Goal: Information Seeking & Learning: Learn about a topic

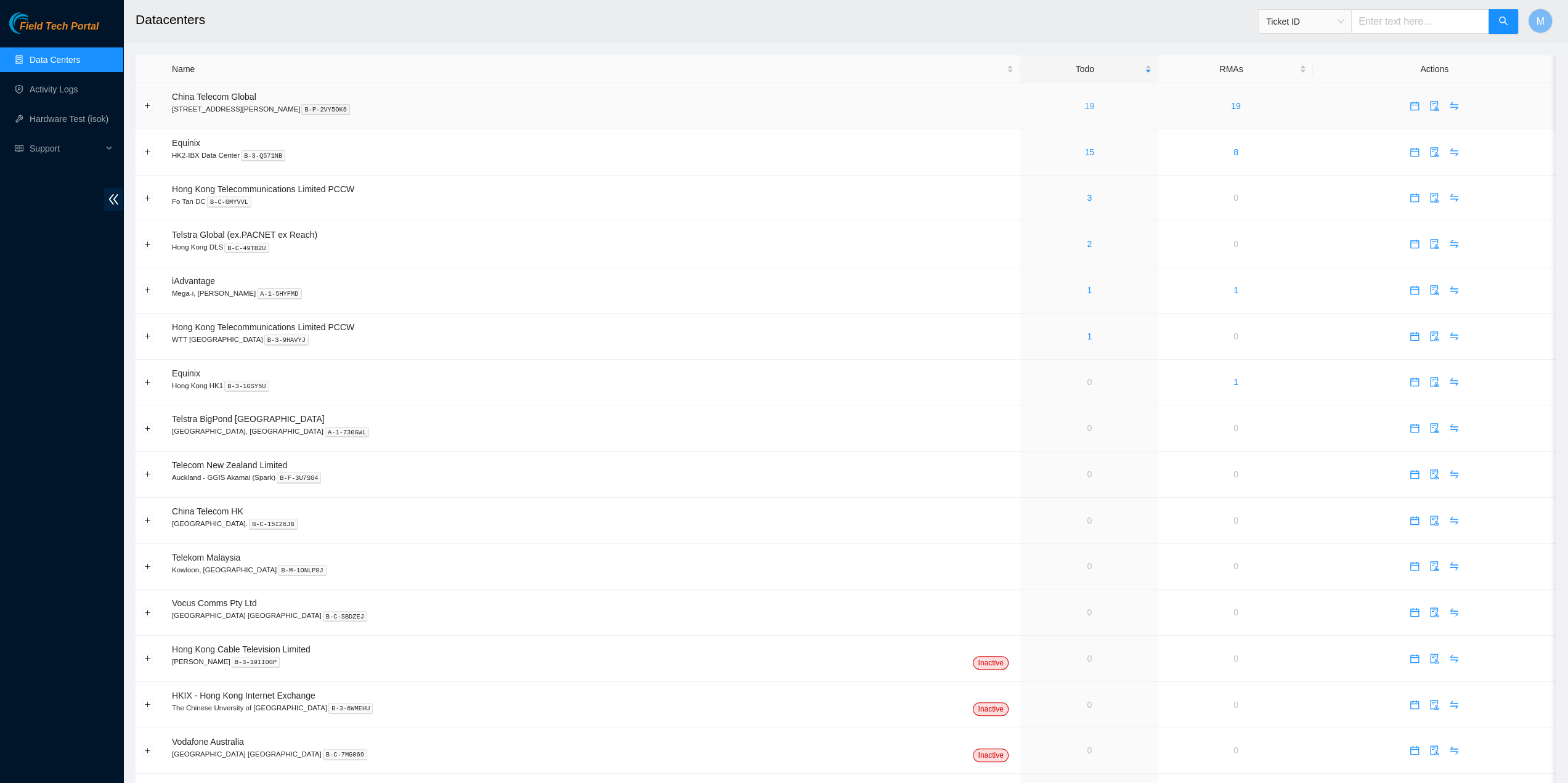
click at [1084, 105] on link "19" at bounding box center [1089, 105] width 10 height 10
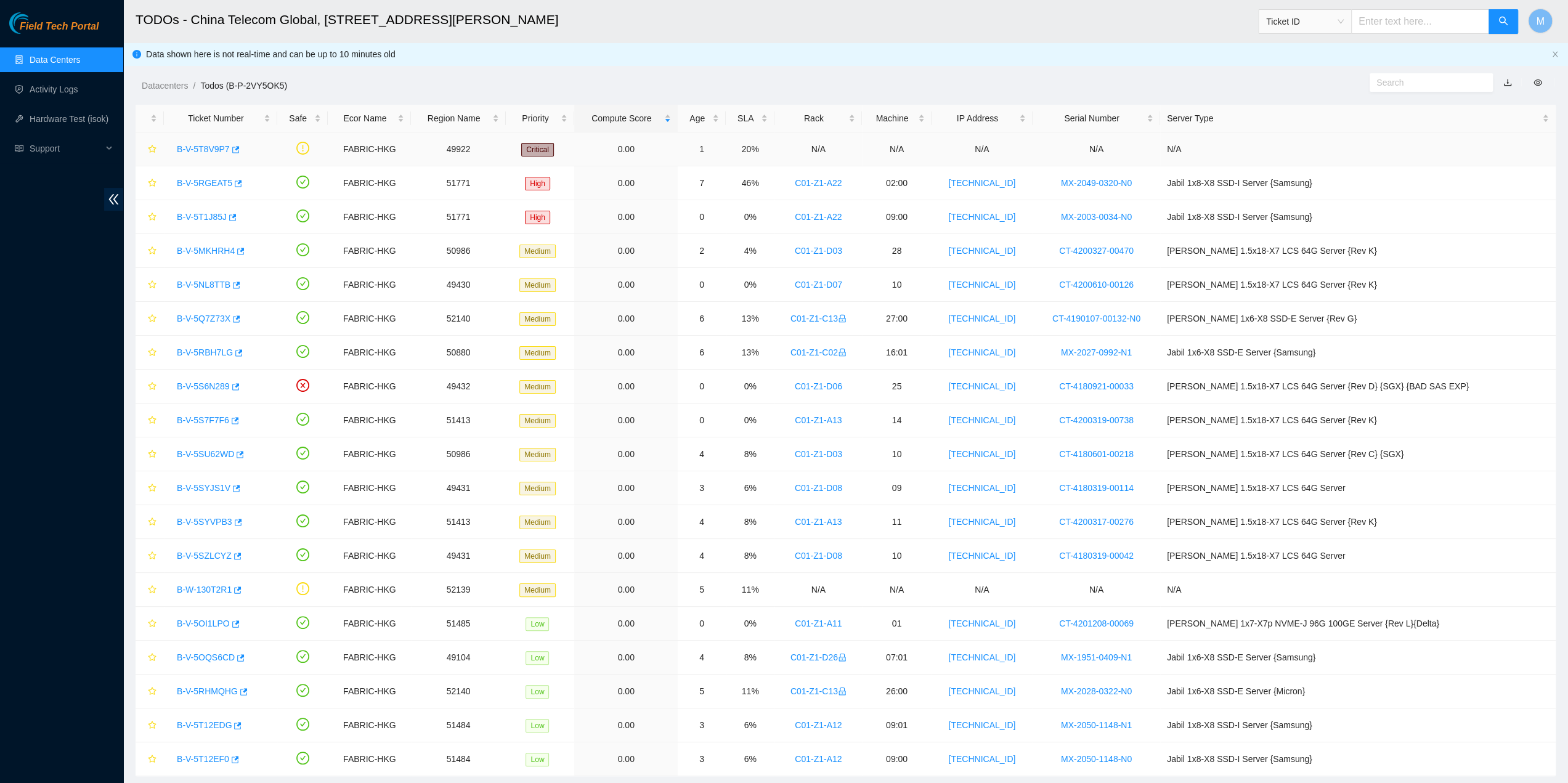
click at [206, 145] on link "B-V-5T8V9P7" at bounding box center [203, 149] width 53 height 10
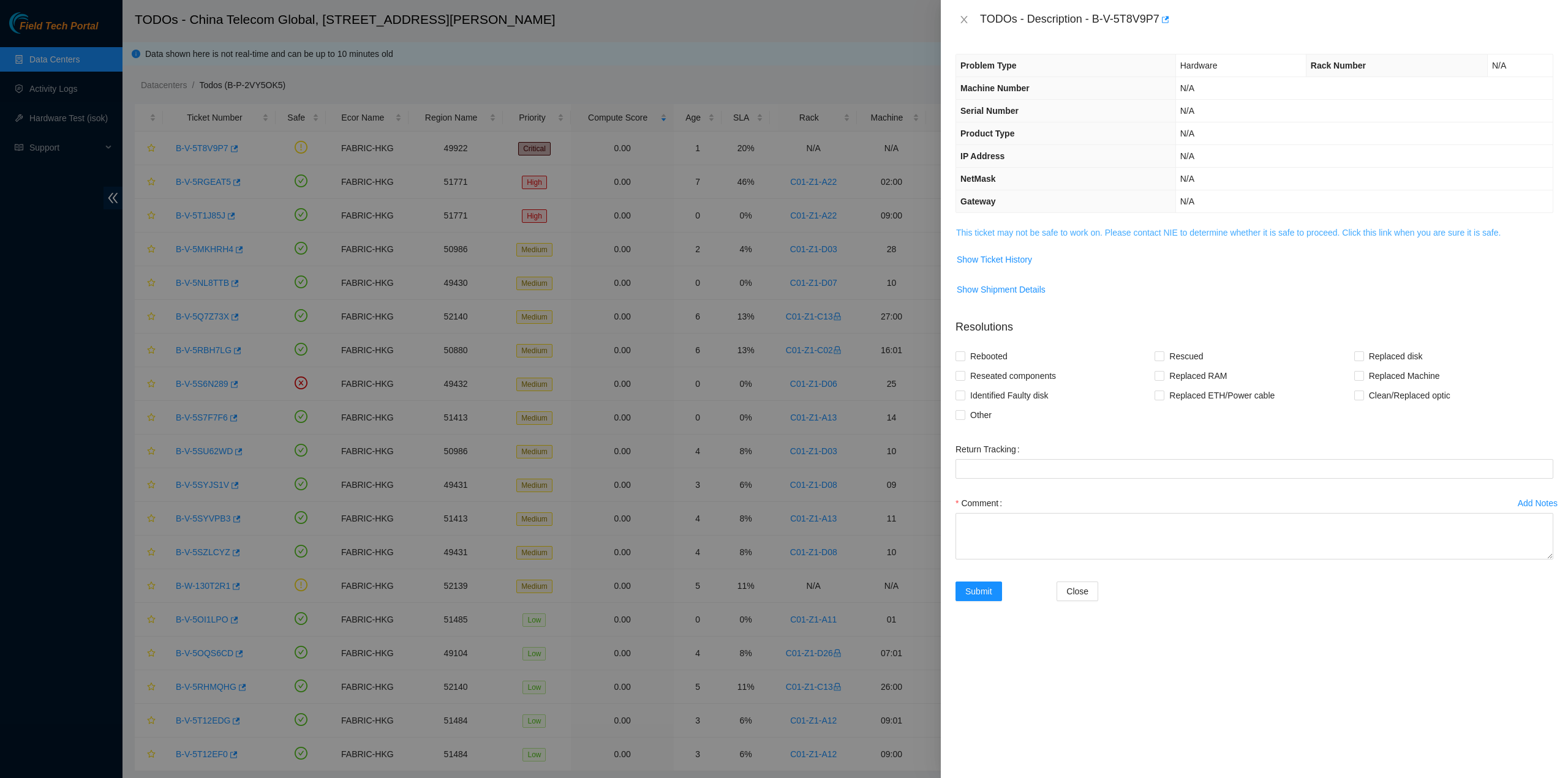
click at [1014, 235] on link "This ticket may not be safe to work on. Please contact NIE to determine whether…" at bounding box center [1229, 232] width 545 height 10
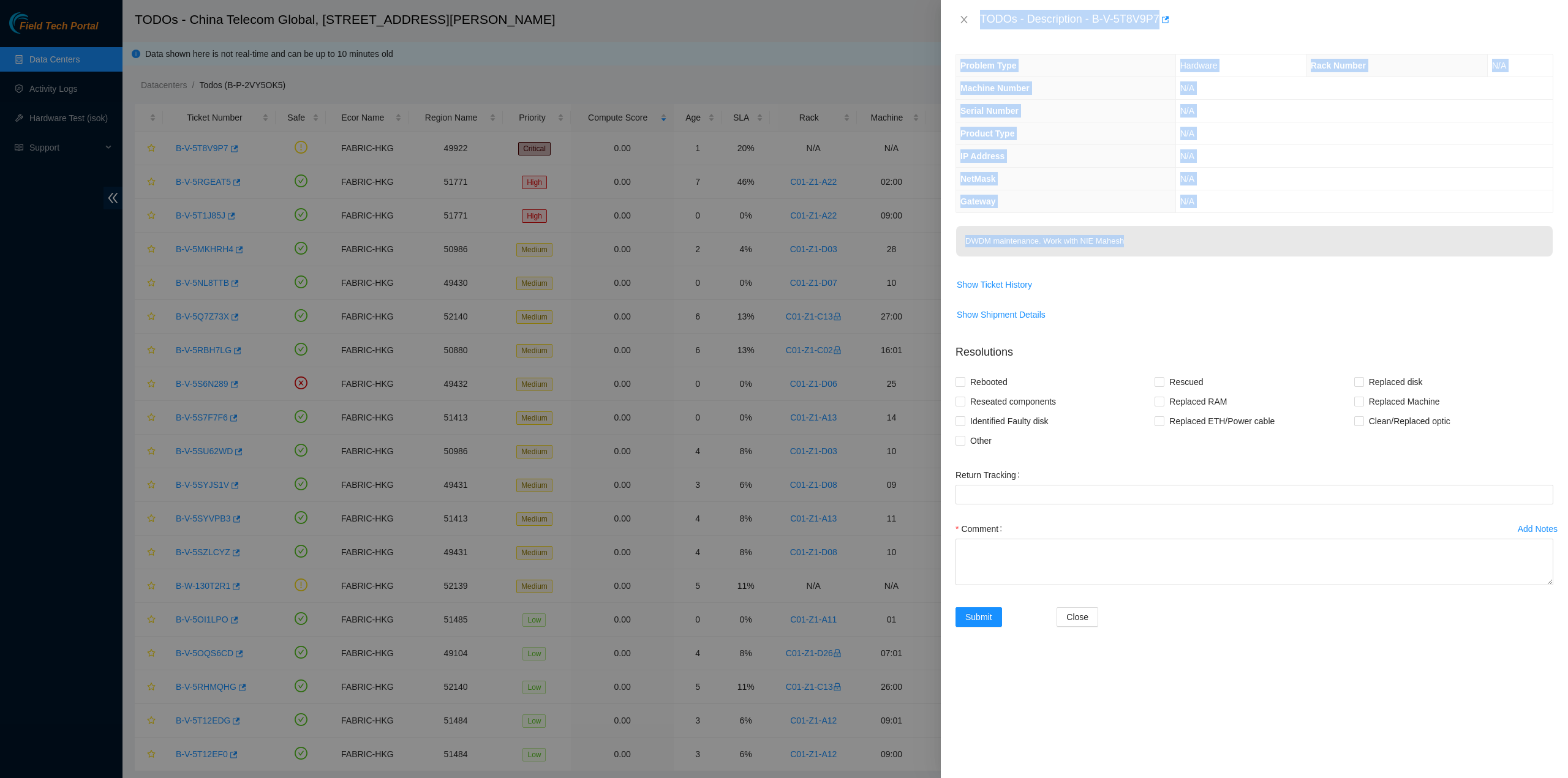
drag, startPoint x: 982, startPoint y: 18, endPoint x: 1168, endPoint y: 254, distance: 300.5
click at [1171, 247] on div "TODOs - Description - B-V-5T8V9P7 Problem Type Hardware Rack Number N/A Machine…" at bounding box center [1254, 389] width 627 height 778
copy div "TODOs - Description - B-V-5T8V9P7 Problem Type Hardware Rack Number N/A Machine…"
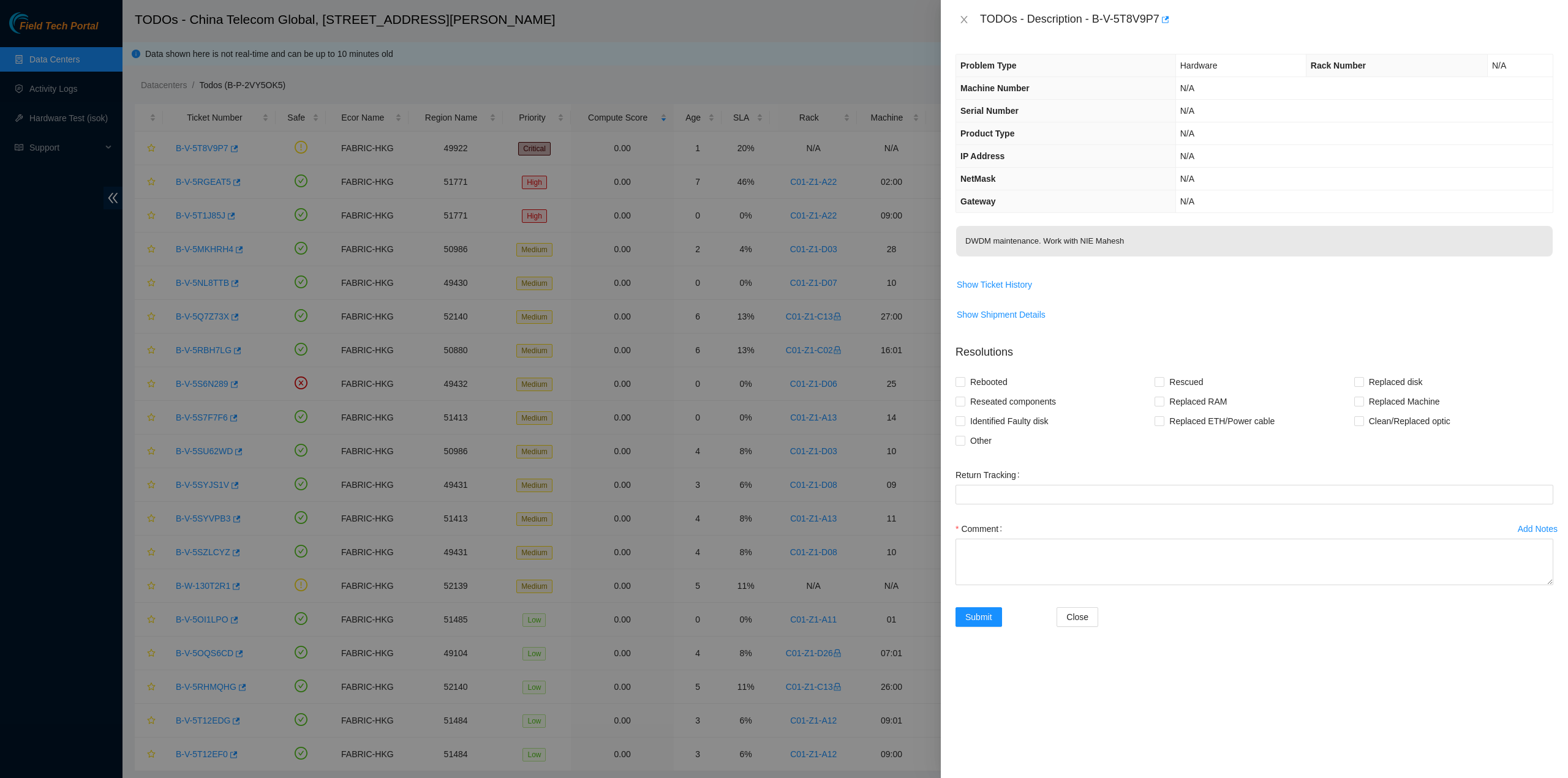
click at [1195, 280] on span "Show Ticket History" at bounding box center [1254, 284] width 596 height 20
click at [961, 18] on icon "close" at bounding box center [964, 19] width 10 height 10
